Goal: Find specific page/section: Find specific page/section

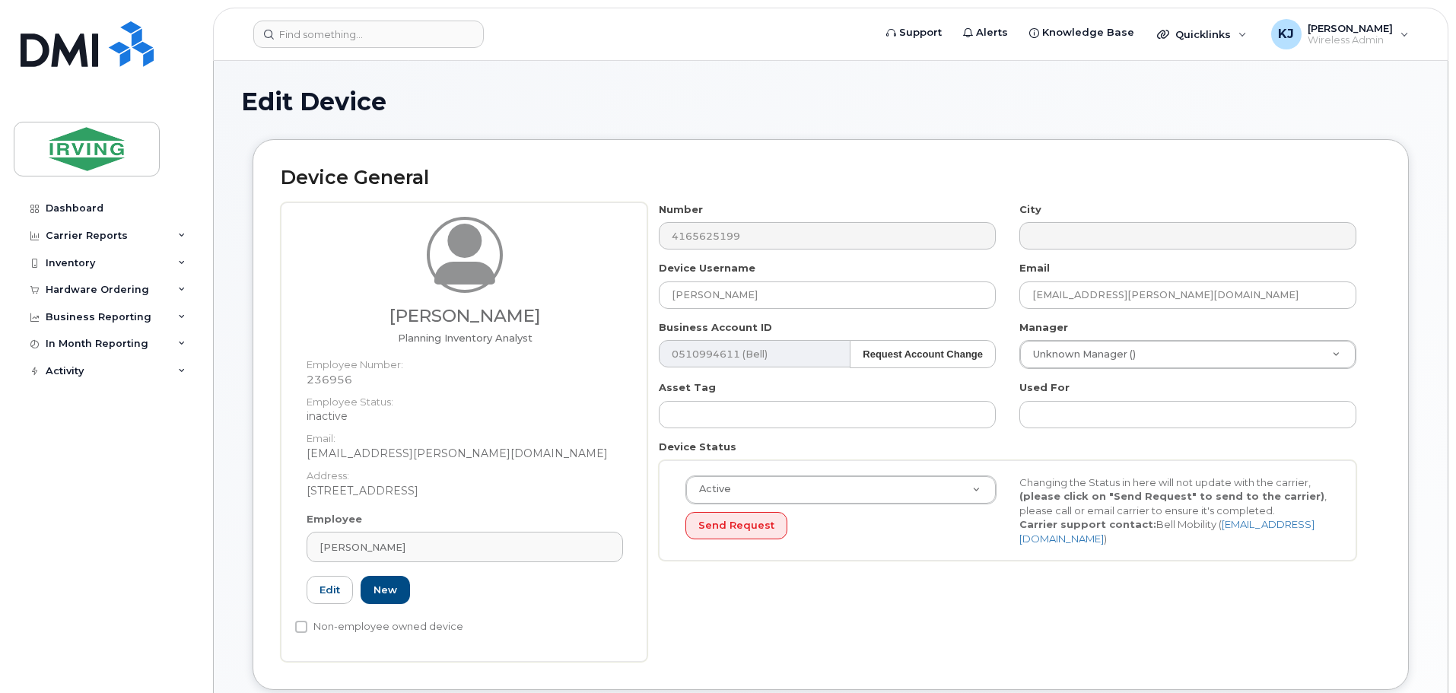
scroll to position [129, 0]
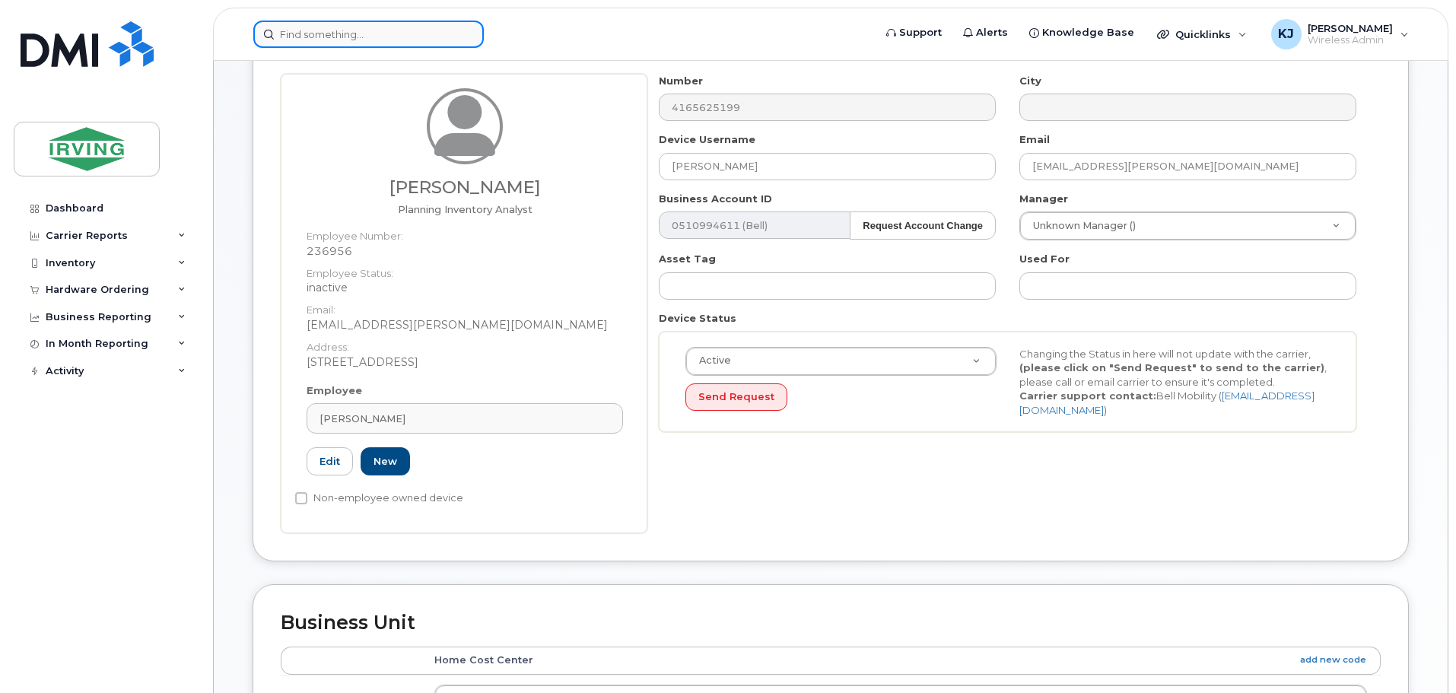
click at [389, 28] on input at bounding box center [368, 34] width 231 height 27
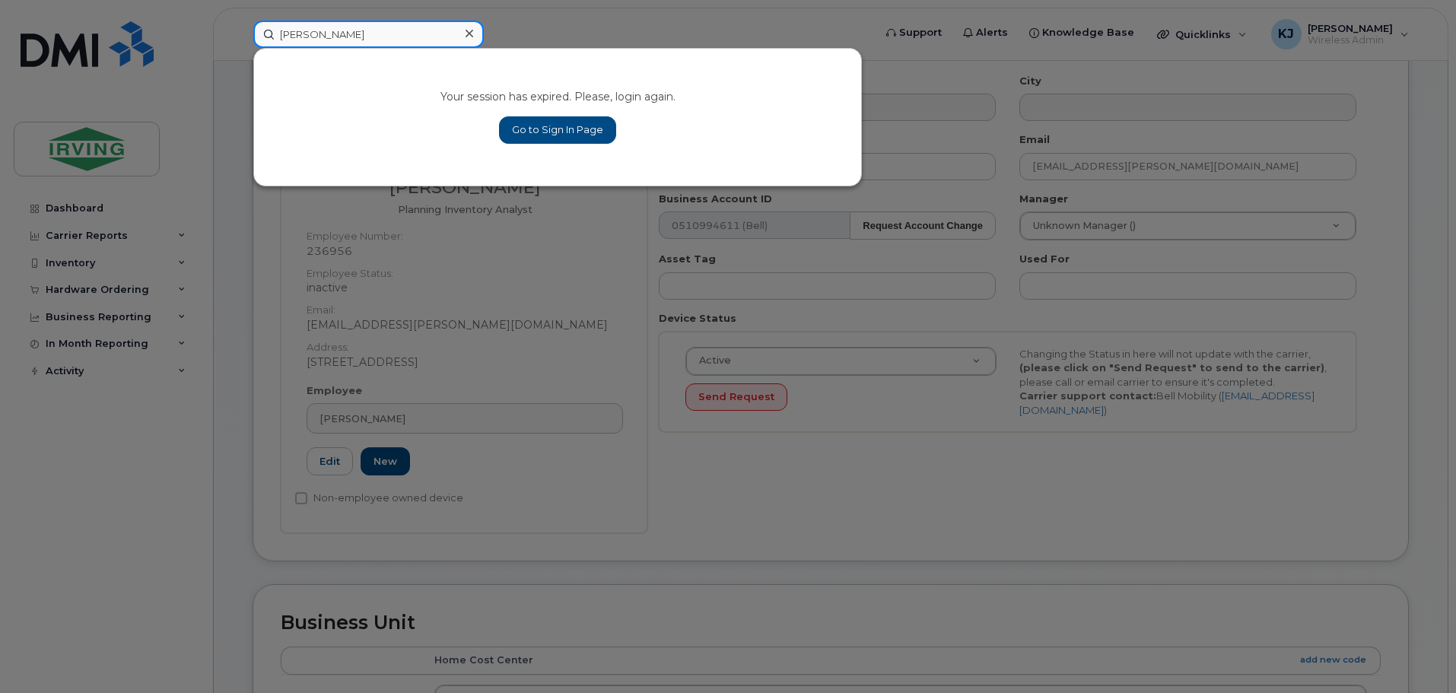
type input "[PERSON_NAME]"
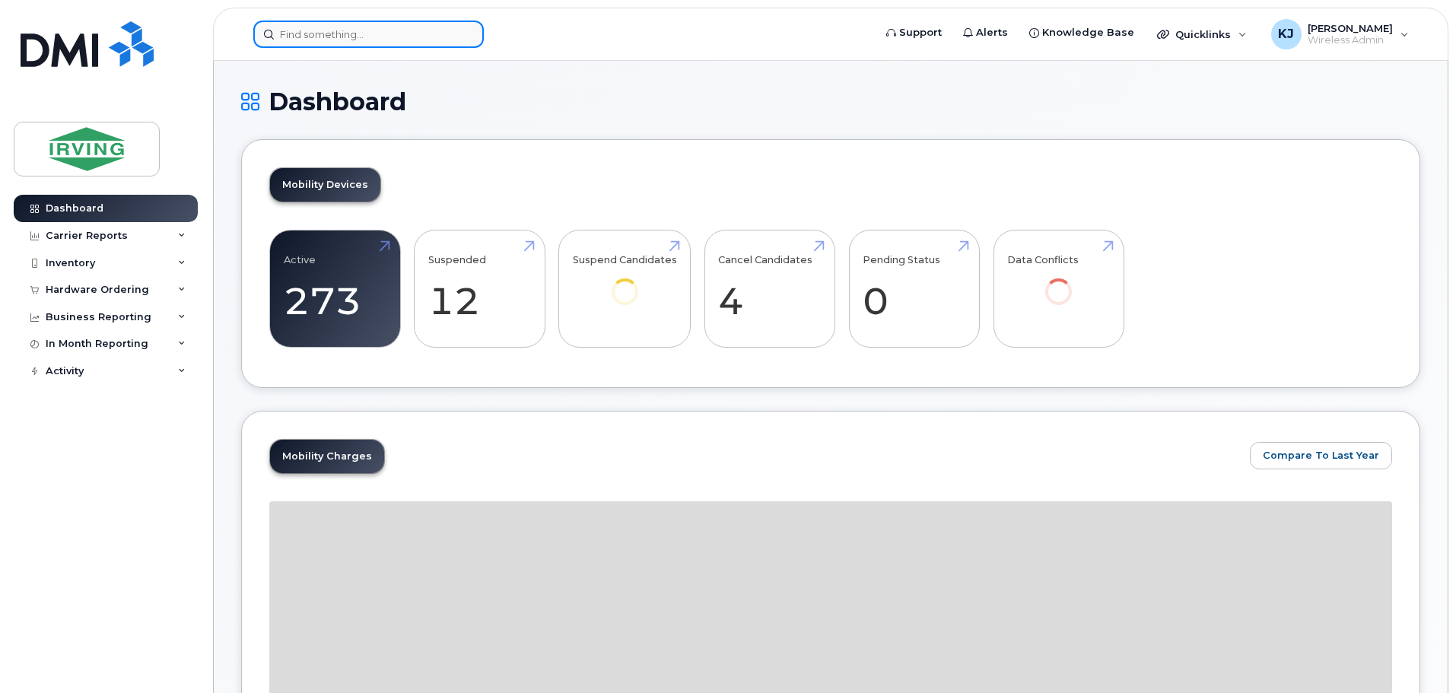
click at [299, 36] on input at bounding box center [368, 34] width 231 height 27
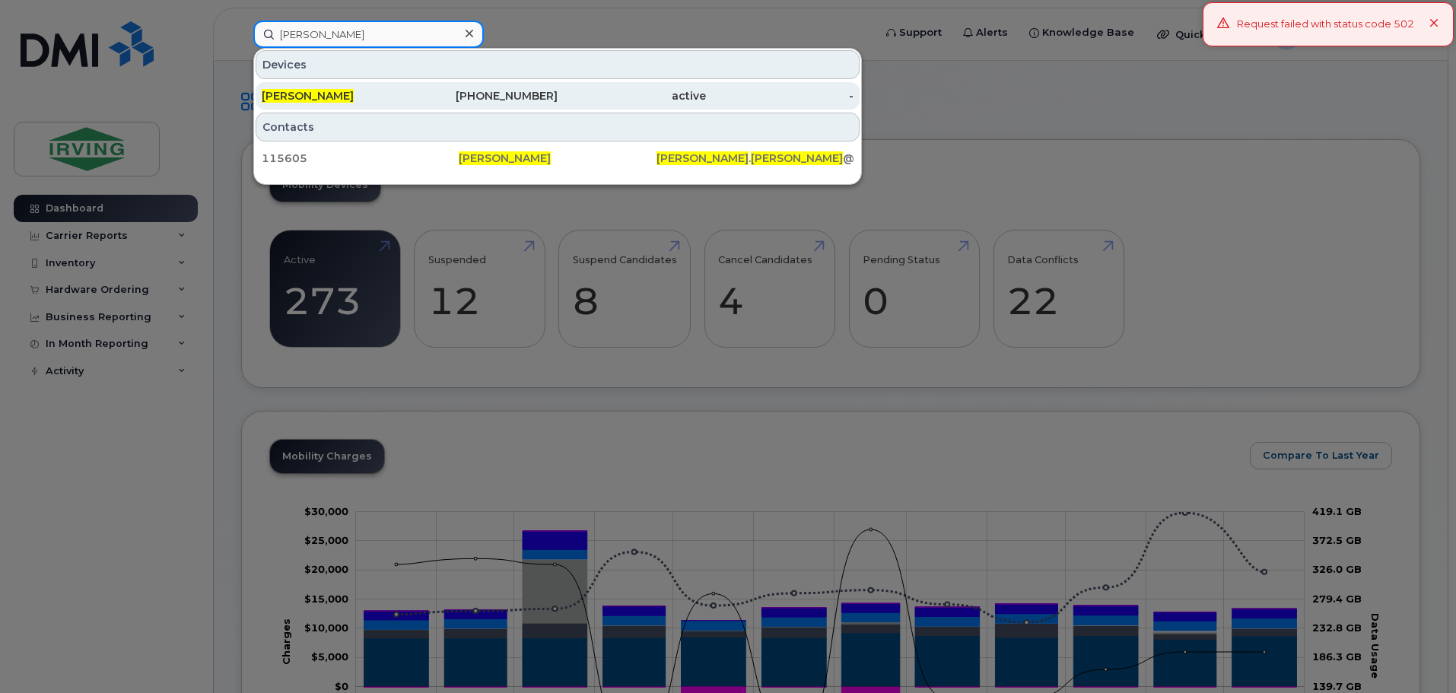
type input "paul leonard"
click at [363, 103] on div "Paul Leonard" at bounding box center [336, 95] width 148 height 15
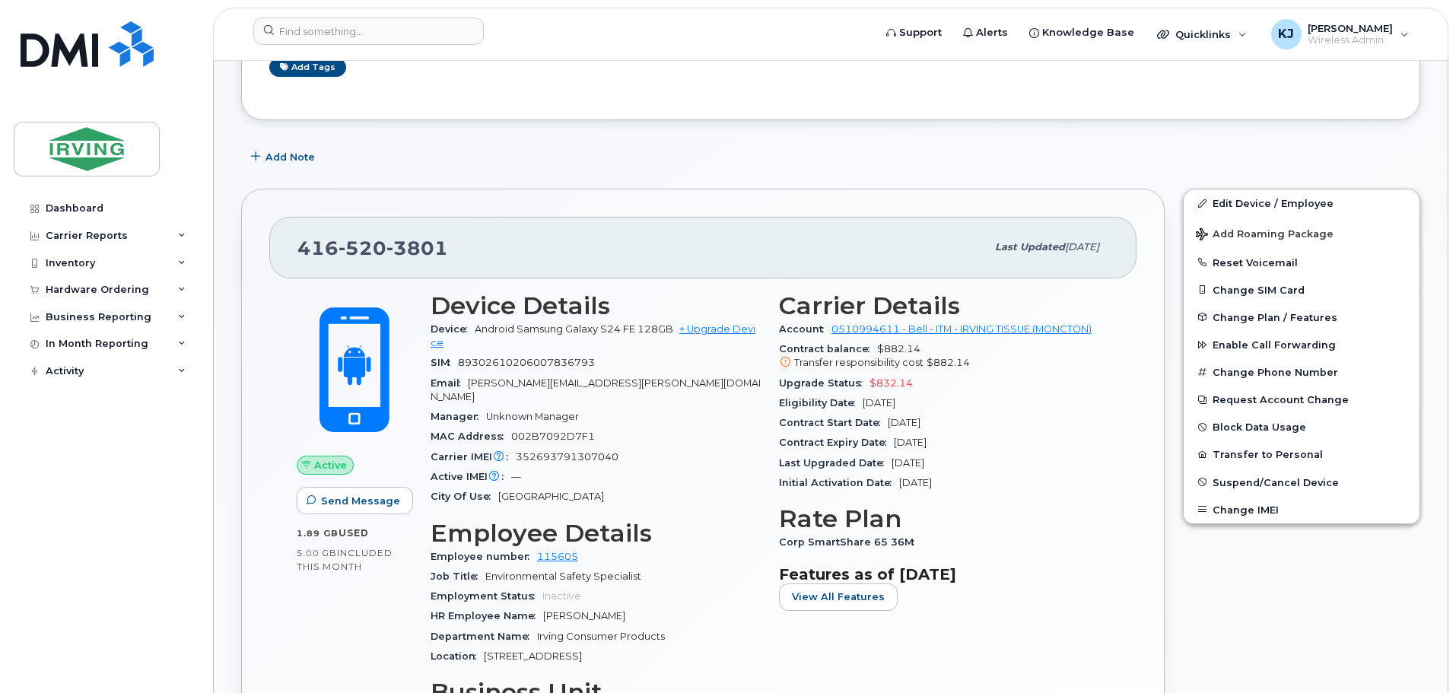
scroll to position [186, 0]
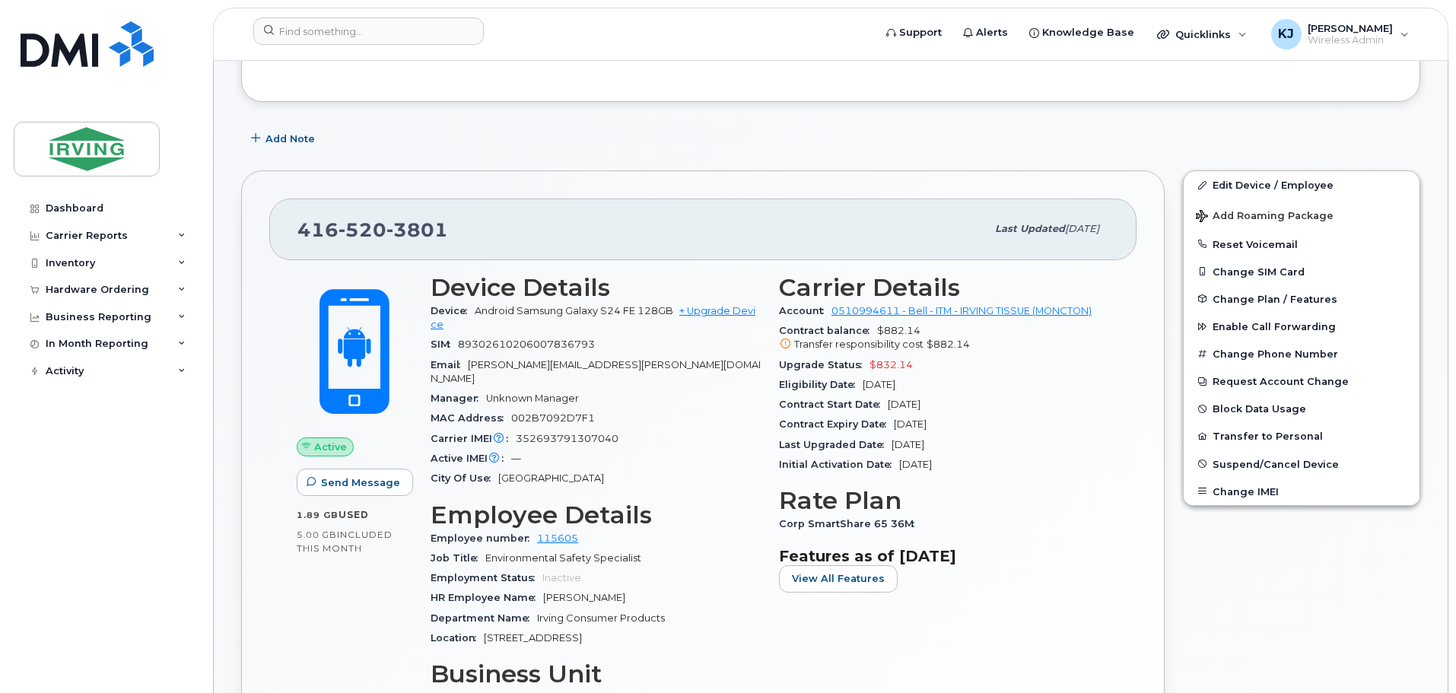
click at [786, 342] on icon at bounding box center [786, 344] width 10 height 10
click at [1223, 463] on span "Suspend/Cancel Device" at bounding box center [1276, 463] width 126 height 11
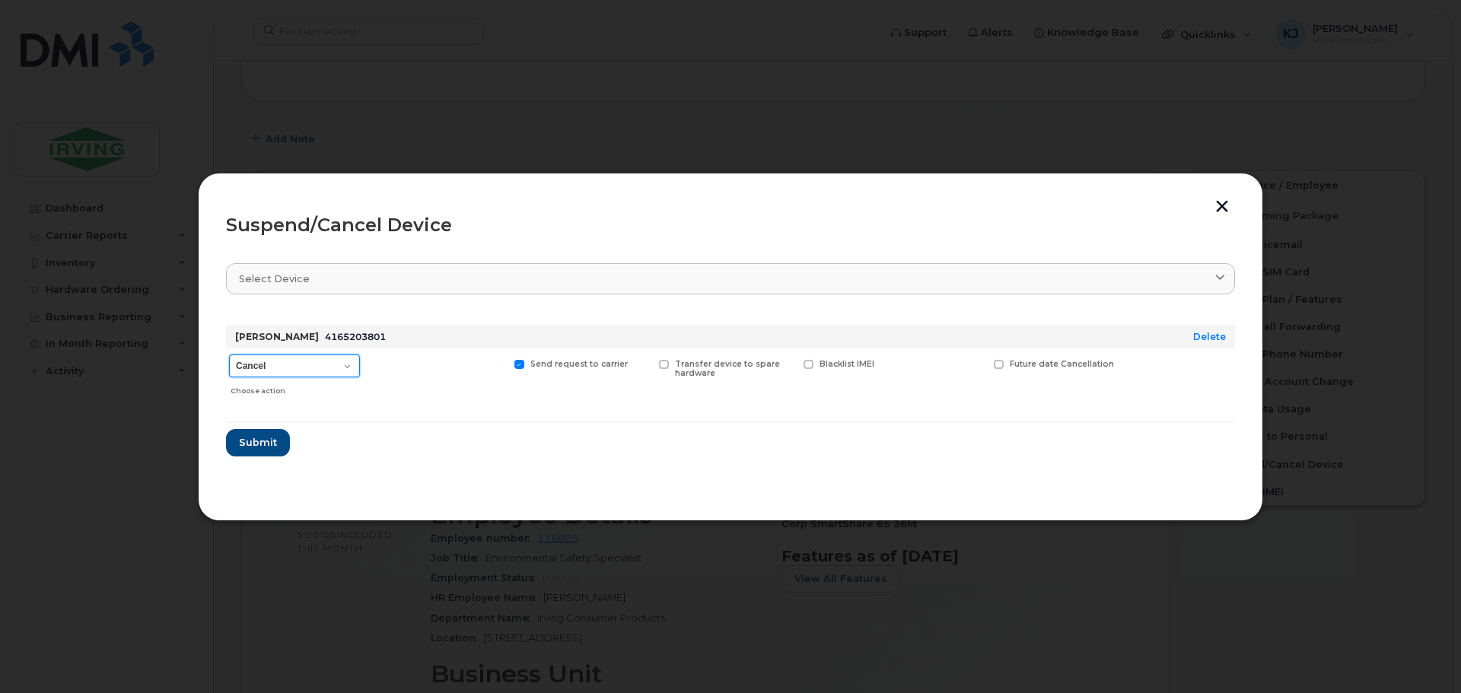
click at [334, 365] on select "Cancel Suspend - Extend Suspension Suspend - Reduced Rate Suspend - Full Rate S…" at bounding box center [294, 366] width 131 height 23
select select "[object Object]"
click at [229, 355] on select "Cancel Suspend - Extend Suspension Suspend - Reduced Rate Suspend - Full Rate S…" at bounding box center [294, 366] width 131 height 23
click at [377, 362] on span at bounding box center [375, 365] width 10 height 10
click at [359, 362] on input "Available for new activations/redeployments" at bounding box center [356, 364] width 8 height 8
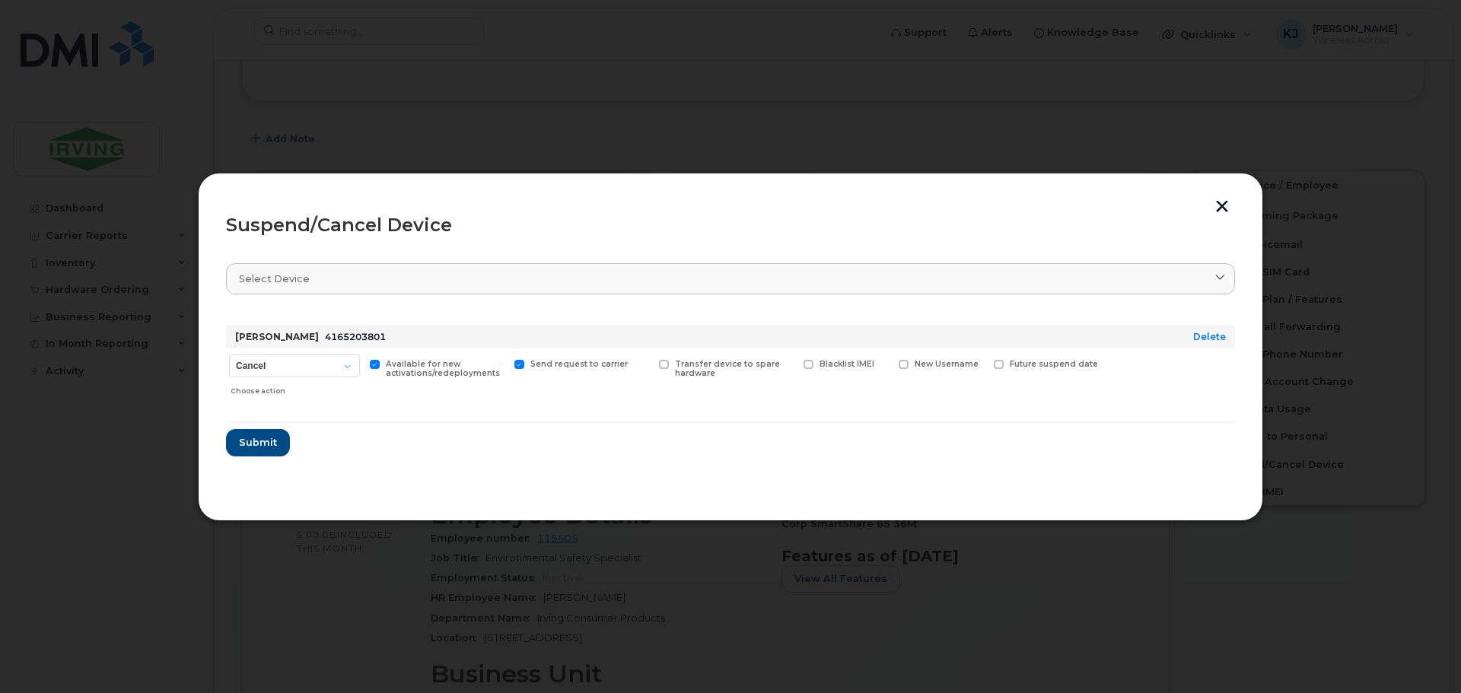
click at [377, 362] on span at bounding box center [375, 365] width 10 height 10
click at [359, 362] on input "Available for new activations/redeployments" at bounding box center [356, 364] width 8 height 8
checkbox input "false"
click at [1225, 206] on button "button" at bounding box center [1221, 208] width 23 height 16
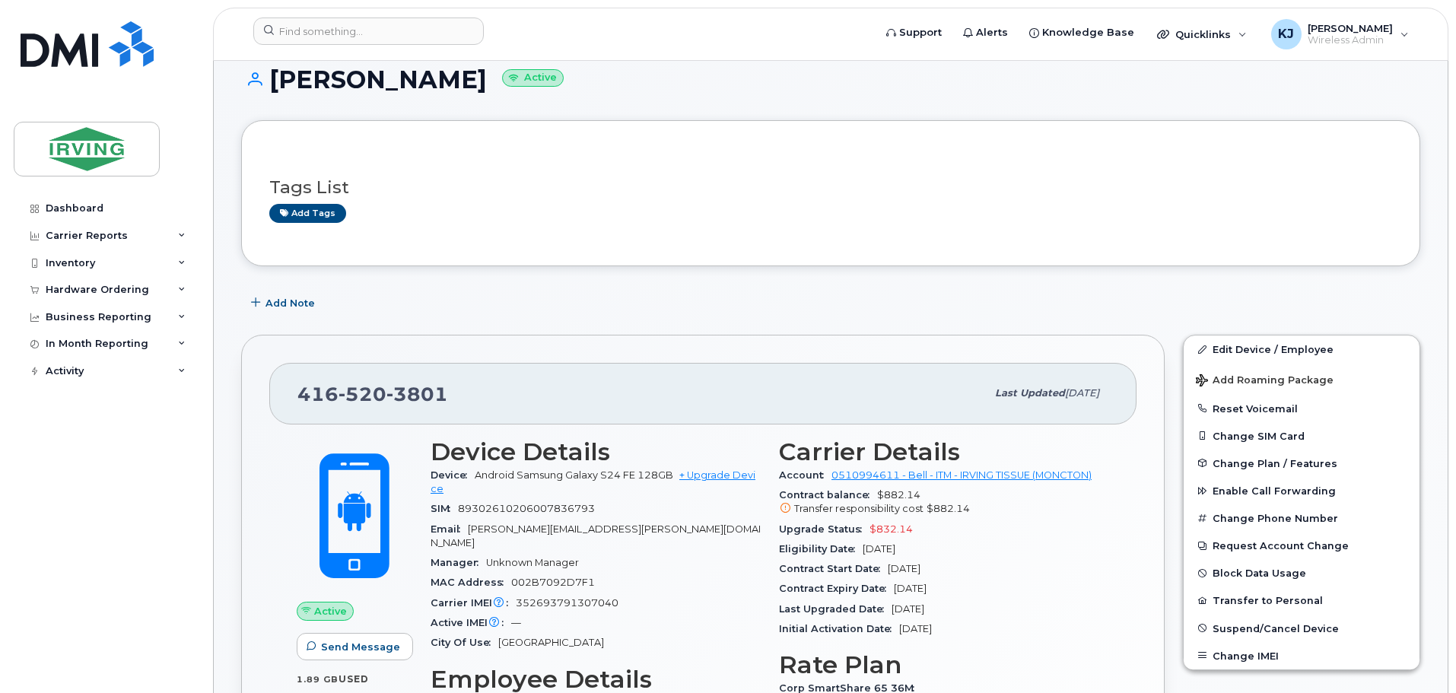
scroll to position [0, 0]
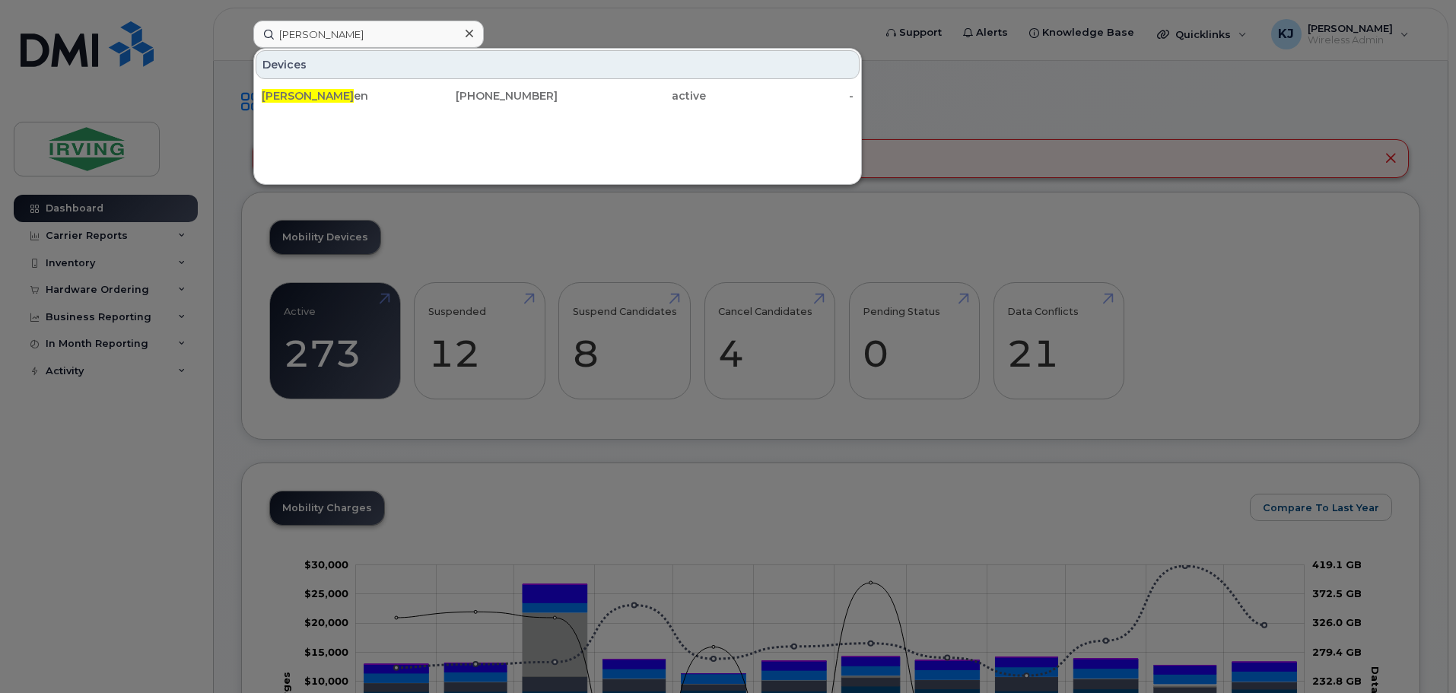
click at [381, 33] on input "matt crud" at bounding box center [368, 34] width 231 height 27
drag, startPoint x: 381, startPoint y: 33, endPoint x: 256, endPoint y: 37, distance: 125.6
click at [256, 37] on input "matt crud" at bounding box center [368, 34] width 231 height 27
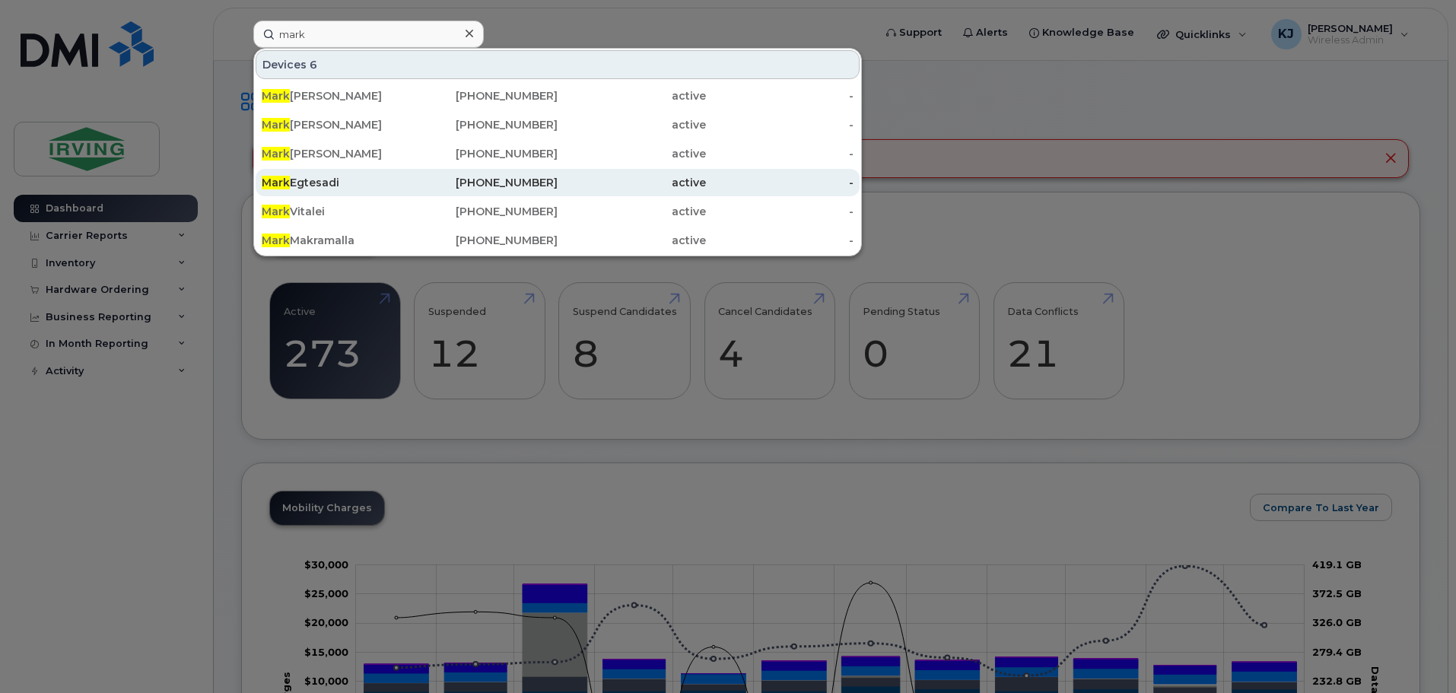
type input "mark"
click at [305, 179] on div "Mark Egtesadi" at bounding box center [336, 182] width 148 height 15
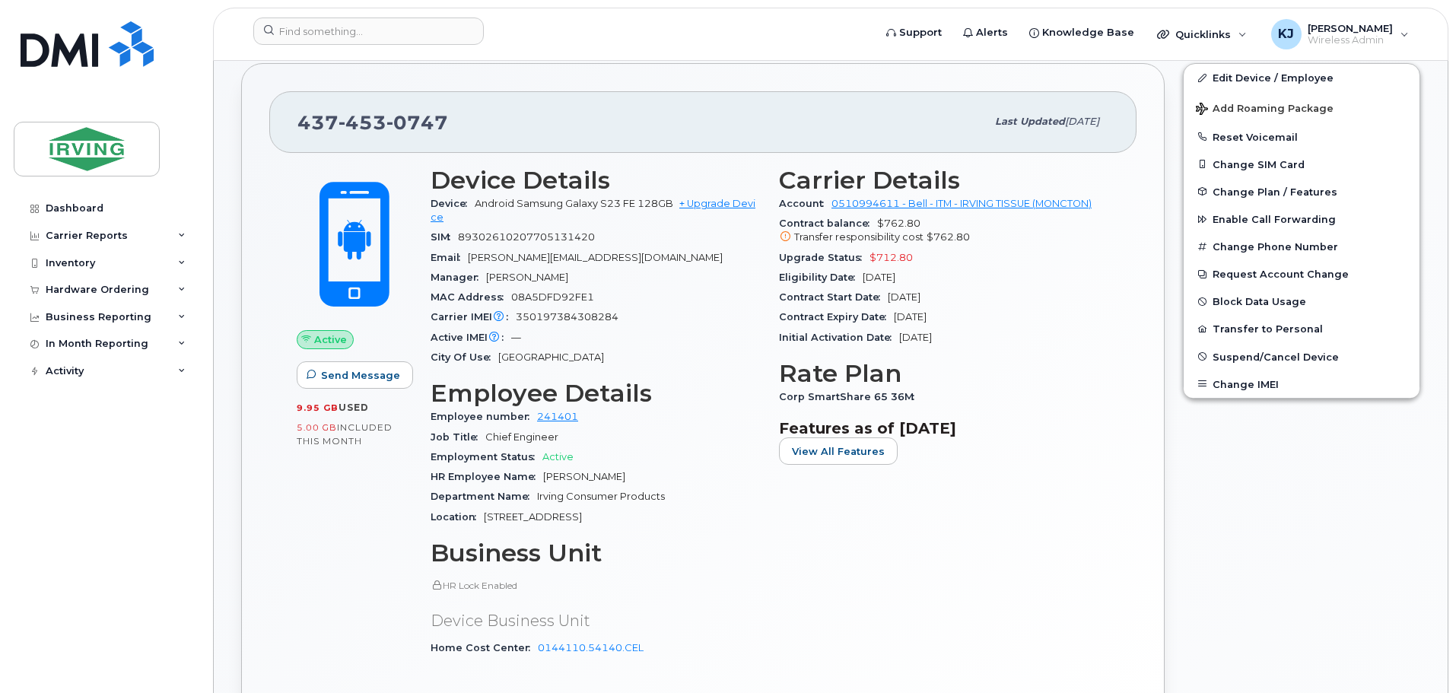
scroll to position [320, 0]
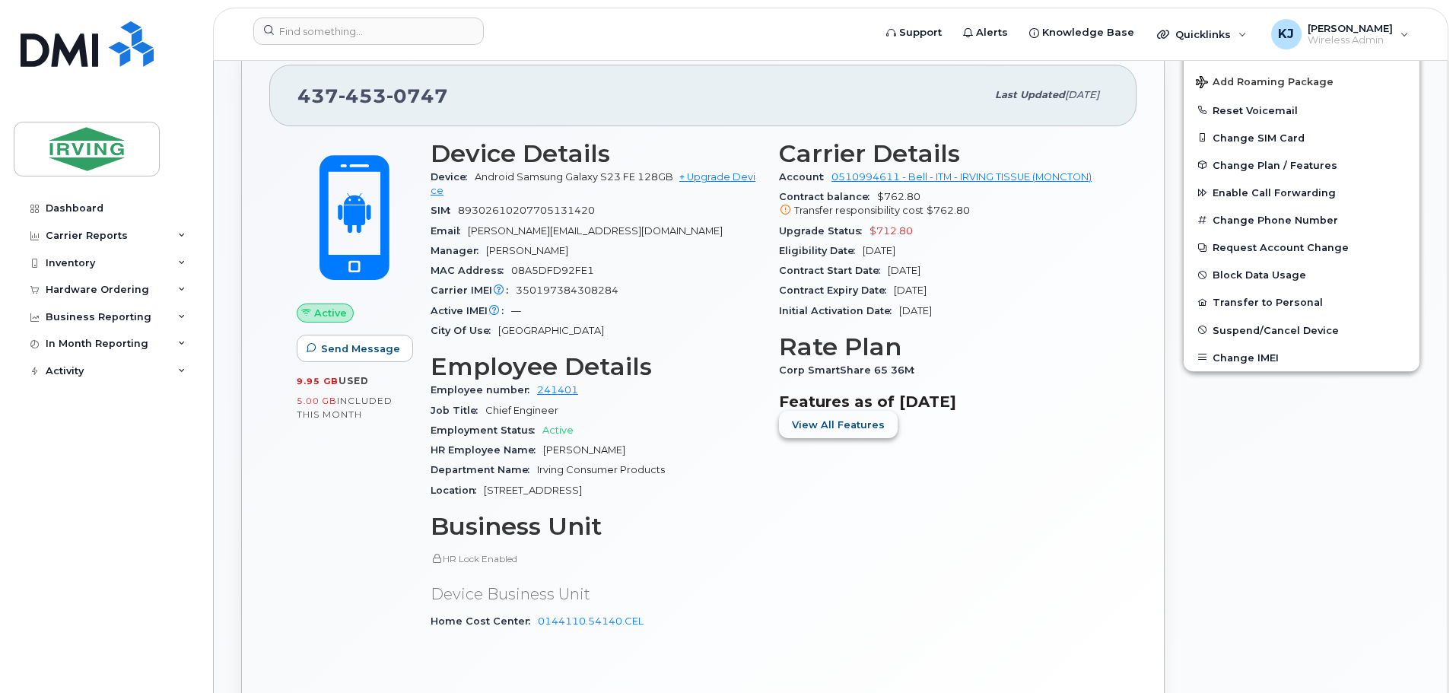
click at [811, 422] on span "View All Features" at bounding box center [838, 425] width 93 height 14
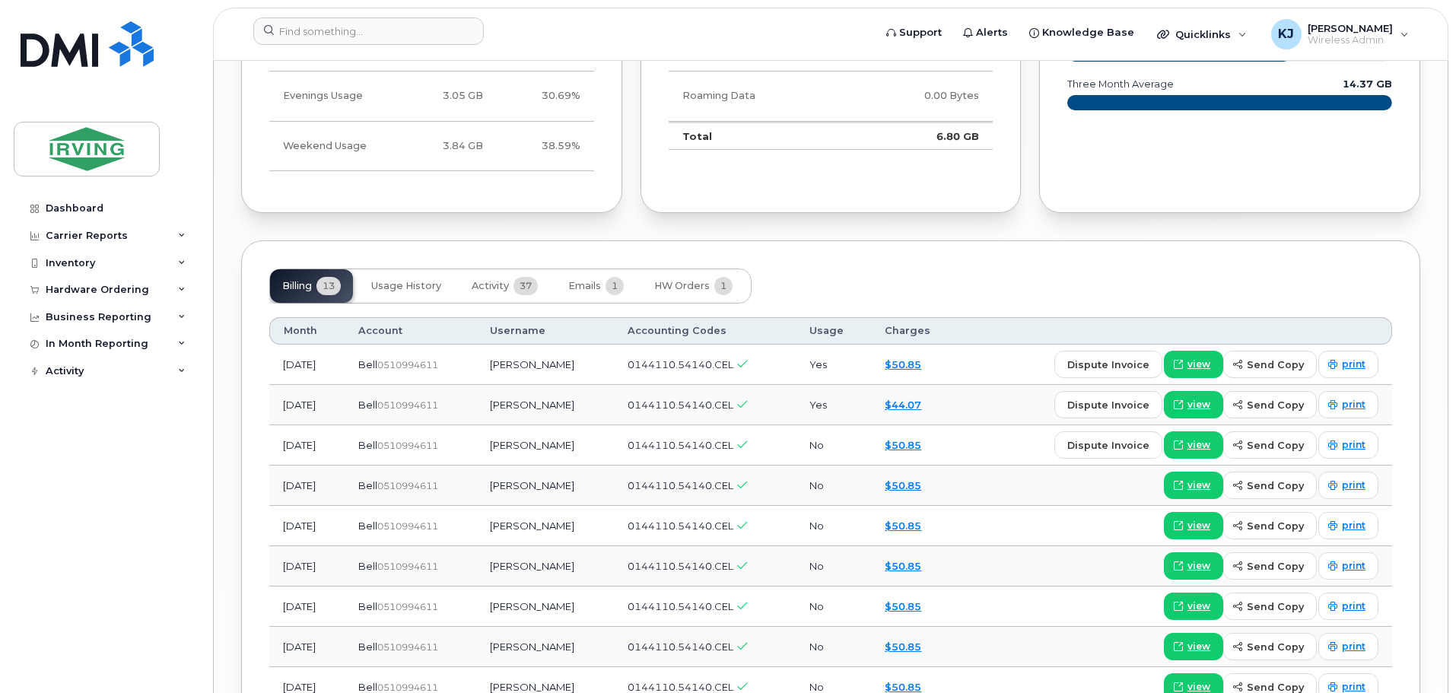
scroll to position [1827, 0]
